Goal: Navigation & Orientation: Find specific page/section

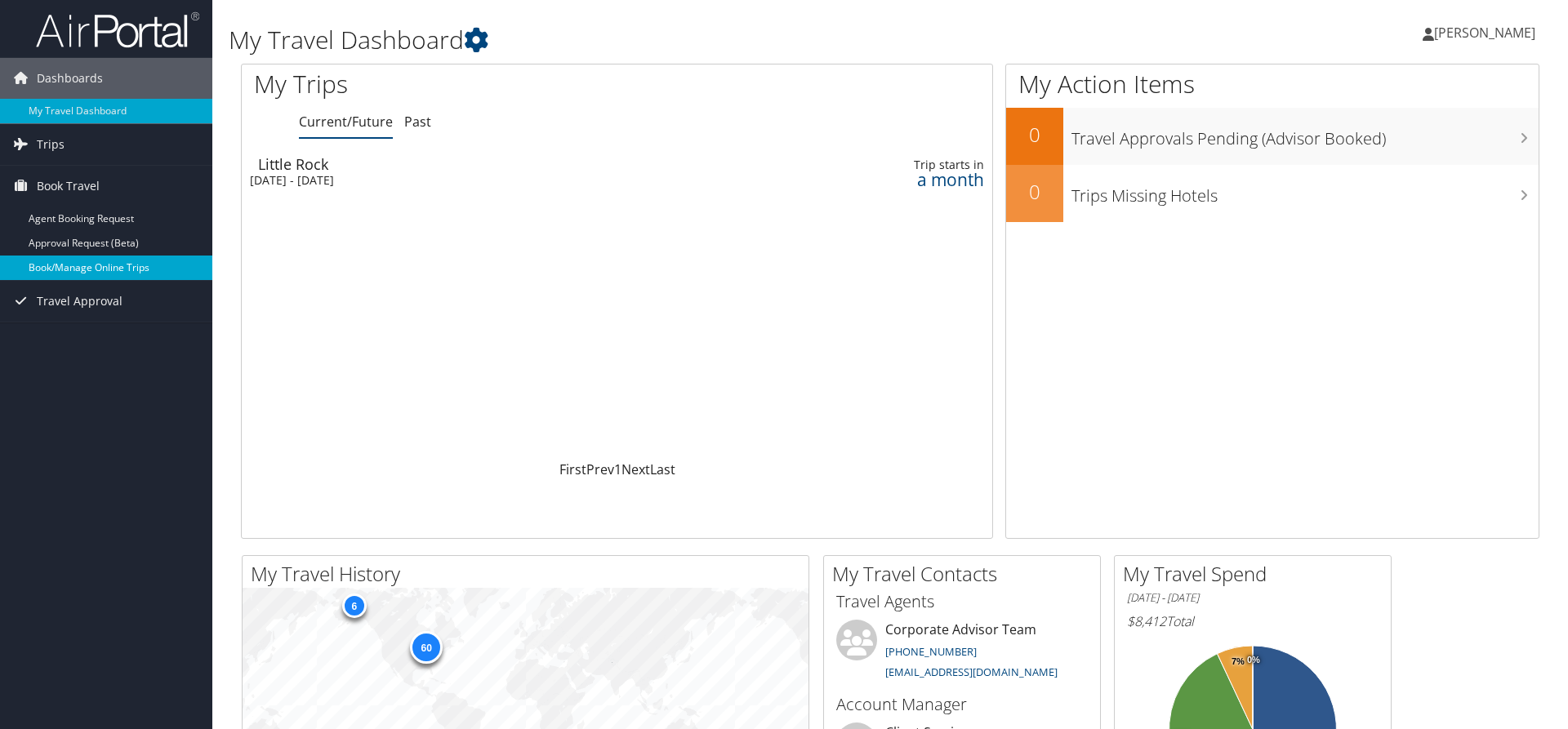
click at [72, 271] on link "Book/Manage Online Trips" at bounding box center [106, 268] width 212 height 25
click at [55, 136] on span "Trips" at bounding box center [51, 144] width 28 height 41
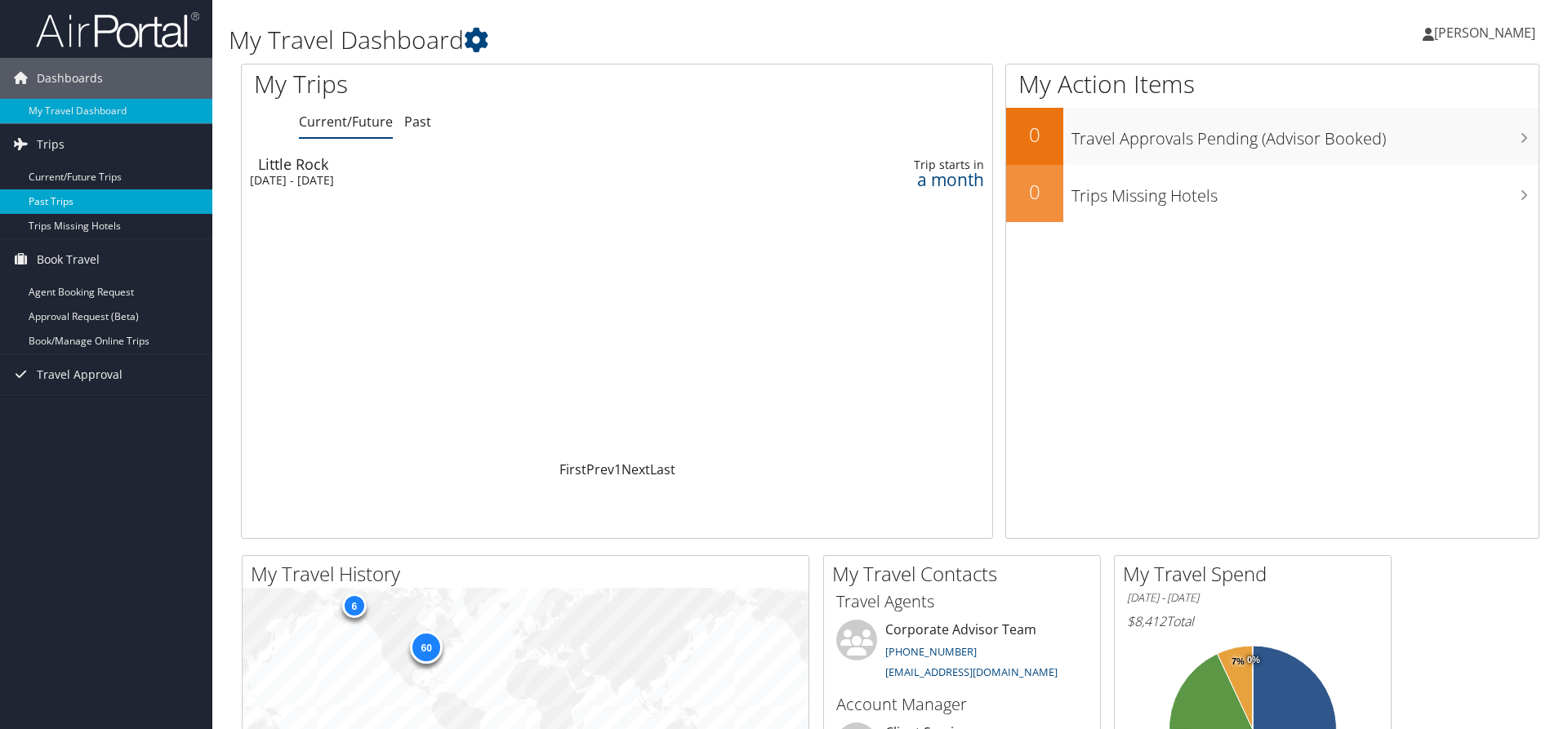
click at [56, 203] on link "Past Trips" at bounding box center [106, 201] width 212 height 25
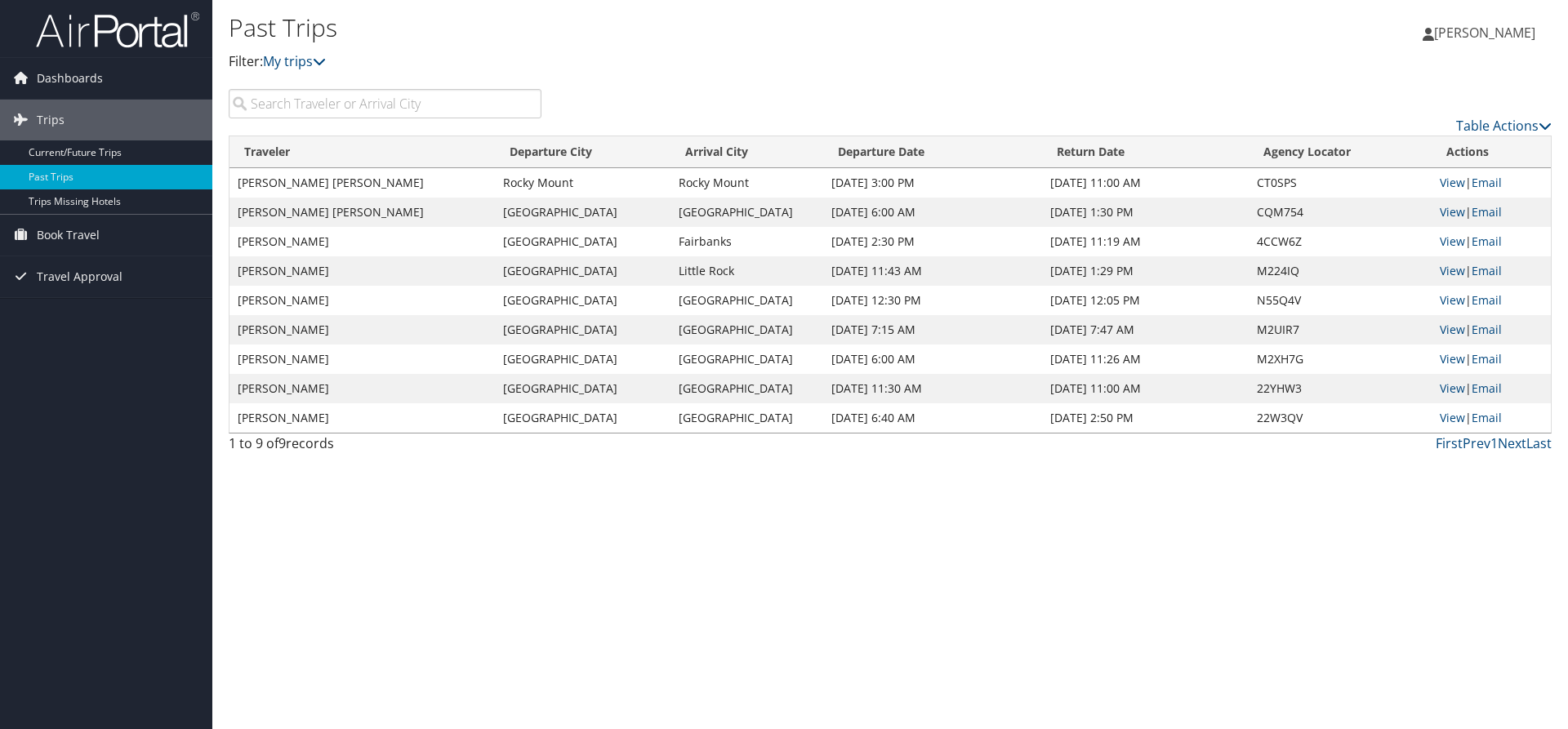
click at [318, 105] on input "search" at bounding box center [385, 104] width 313 height 30
click at [1510, 442] on link "Next" at bounding box center [1511, 443] width 29 height 18
click at [1513, 442] on link "Next" at bounding box center [1511, 443] width 29 height 18
click at [47, 147] on link "Current/Future Trips" at bounding box center [106, 152] width 212 height 25
